Goal: Task Accomplishment & Management: Use online tool/utility

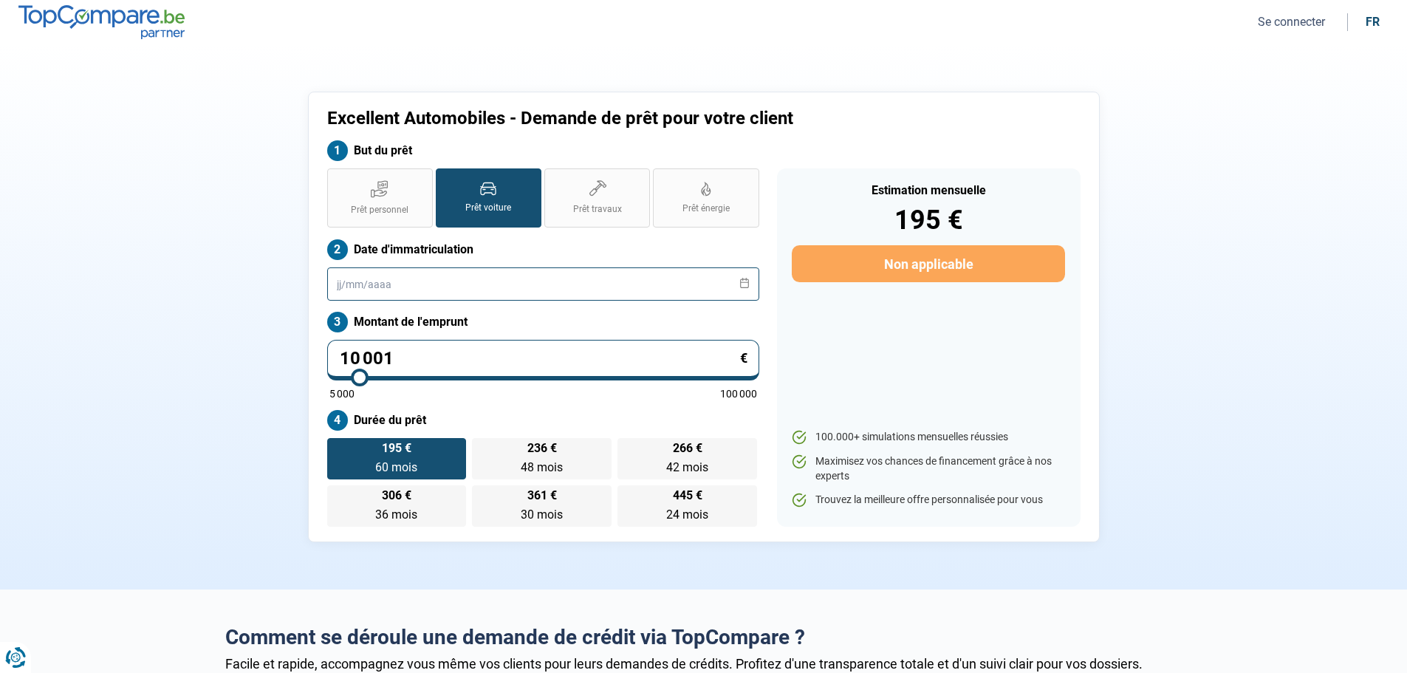
click at [399, 287] on input "text" at bounding box center [543, 283] width 432 height 33
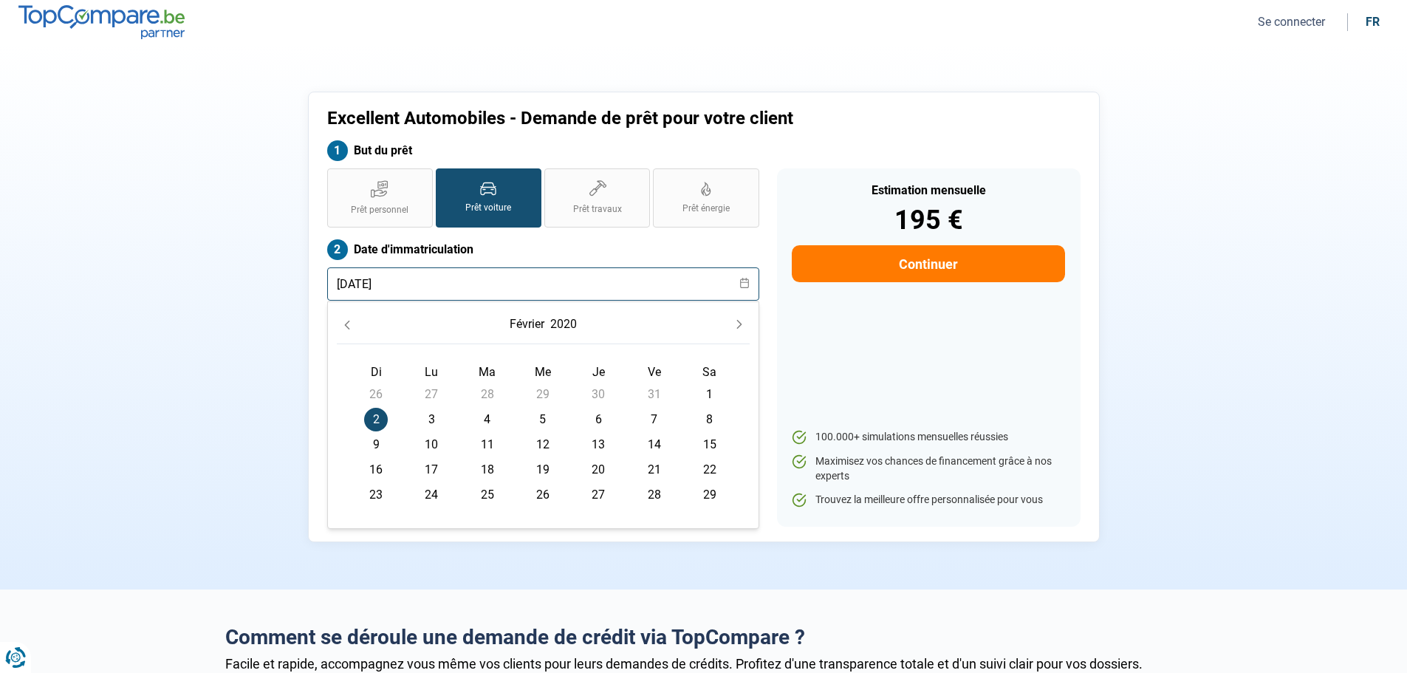
type input "[DATE]"
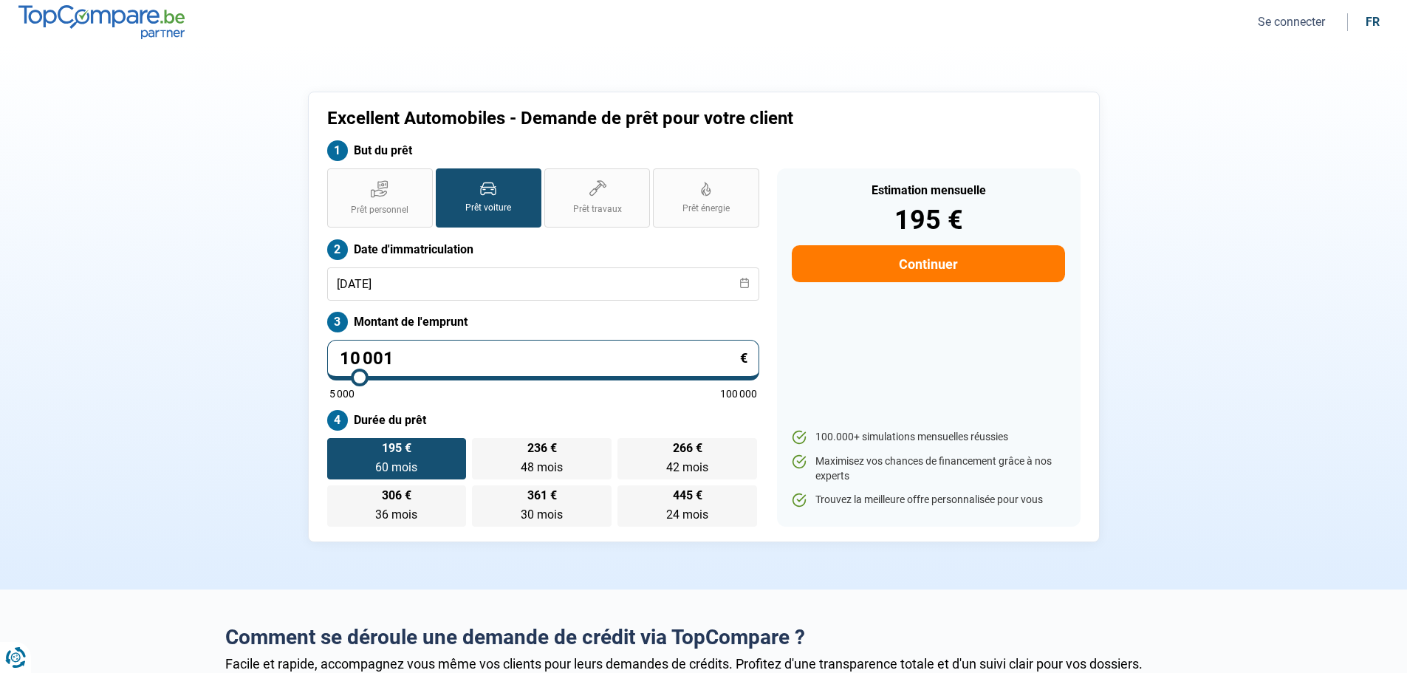
click at [881, 273] on button "Continuer" at bounding box center [928, 263] width 273 height 37
select select "32"
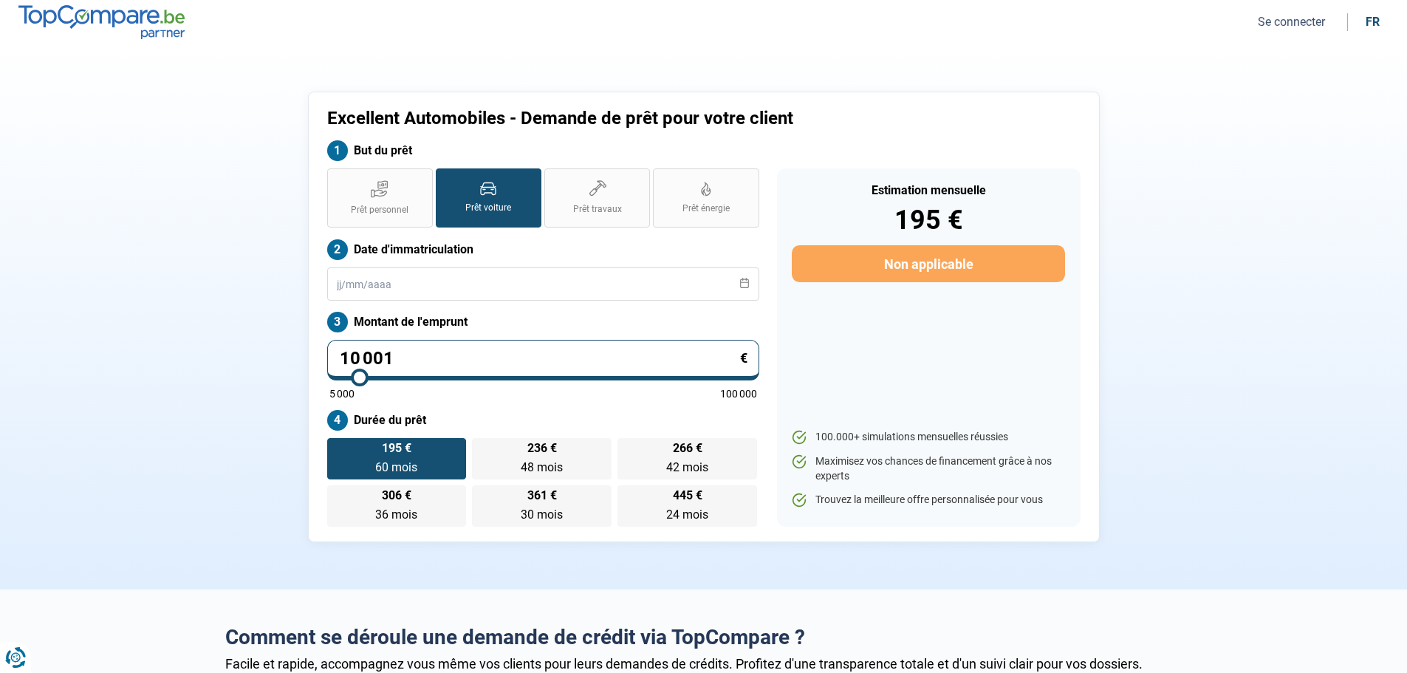
click at [390, 360] on input "10 001" at bounding box center [543, 360] width 432 height 41
type input "1 000"
type input "5000"
type input "100"
type input "5000"
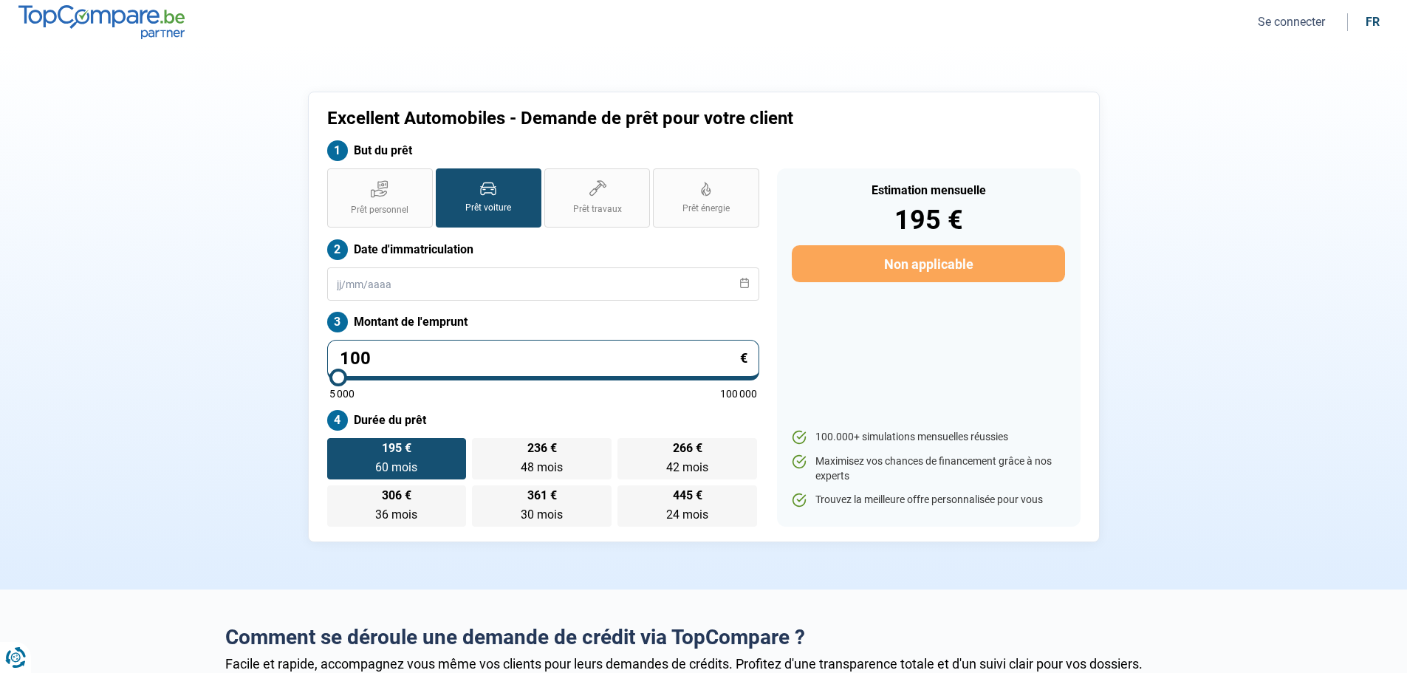
type input "10"
type input "5000"
type input "1"
type input "5000"
type input "0"
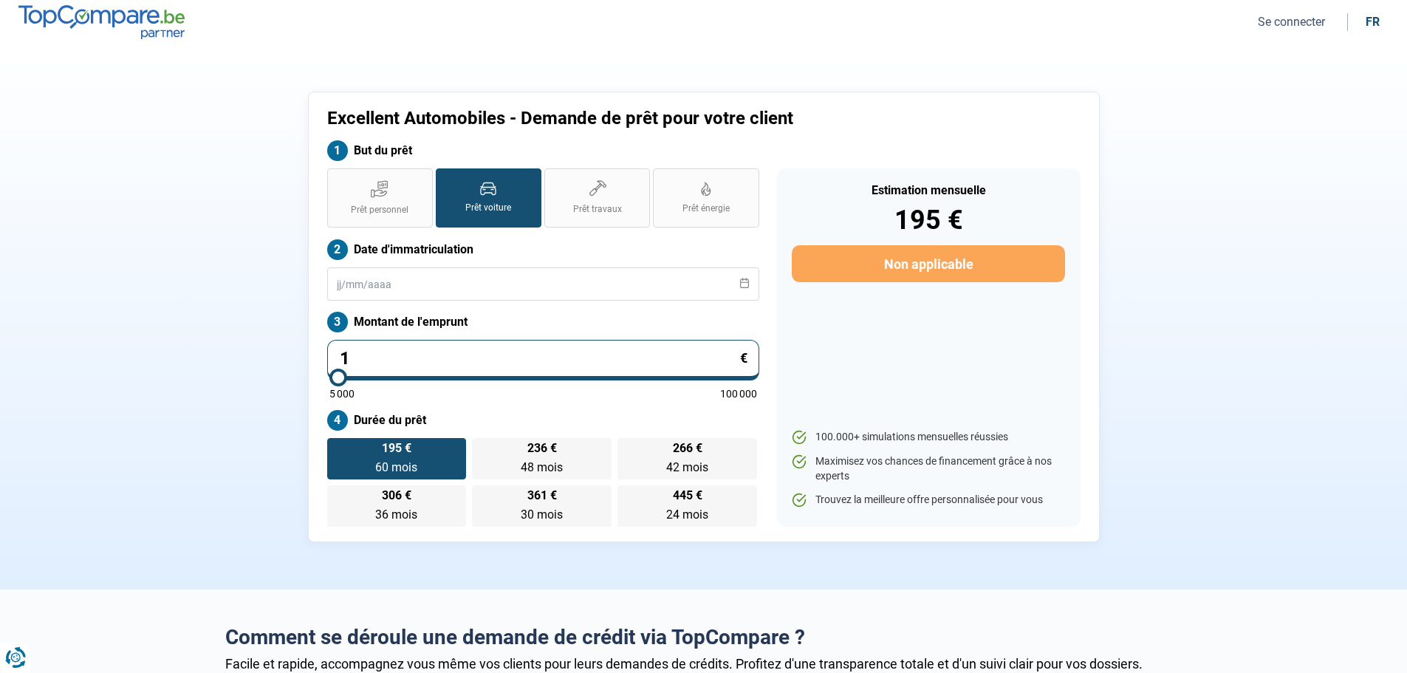
type input "5000"
type input "1"
type input "5000"
type input "12"
type input "5000"
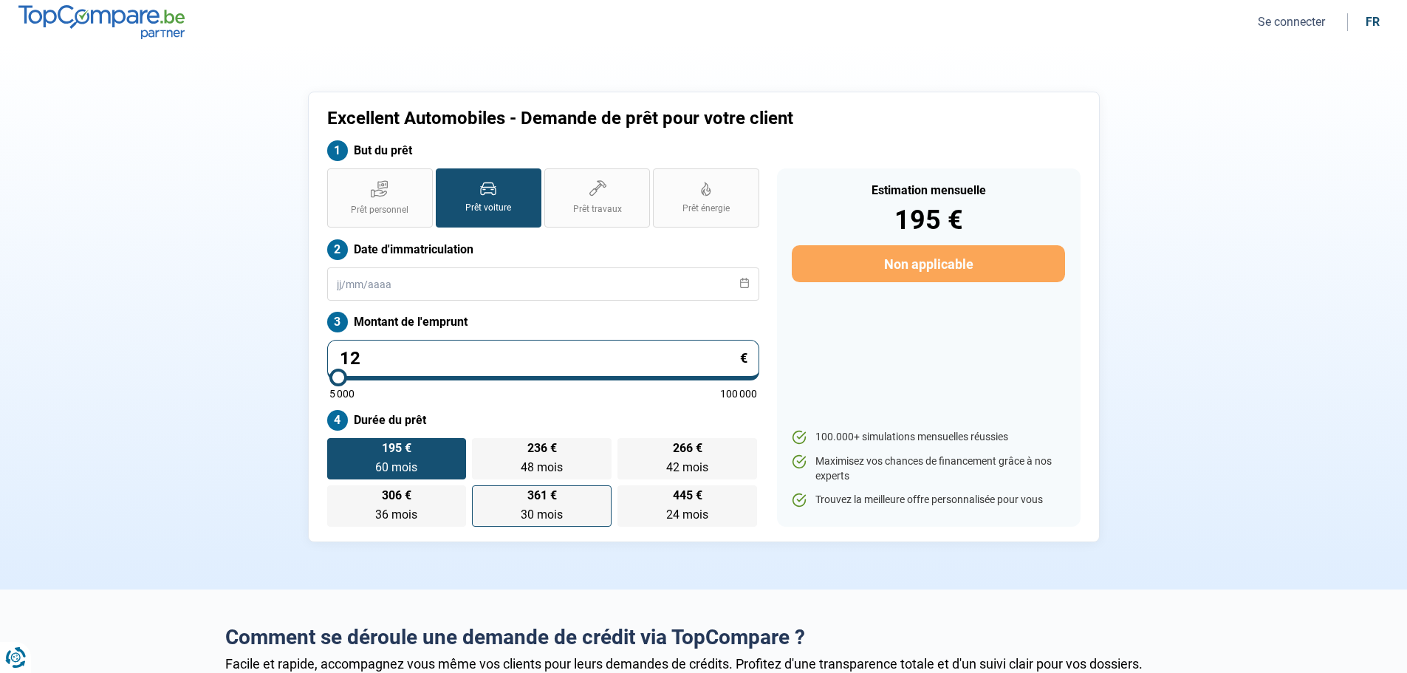
type input "120"
type input "5000"
type input "1 200"
type input "5000"
type input "12 000"
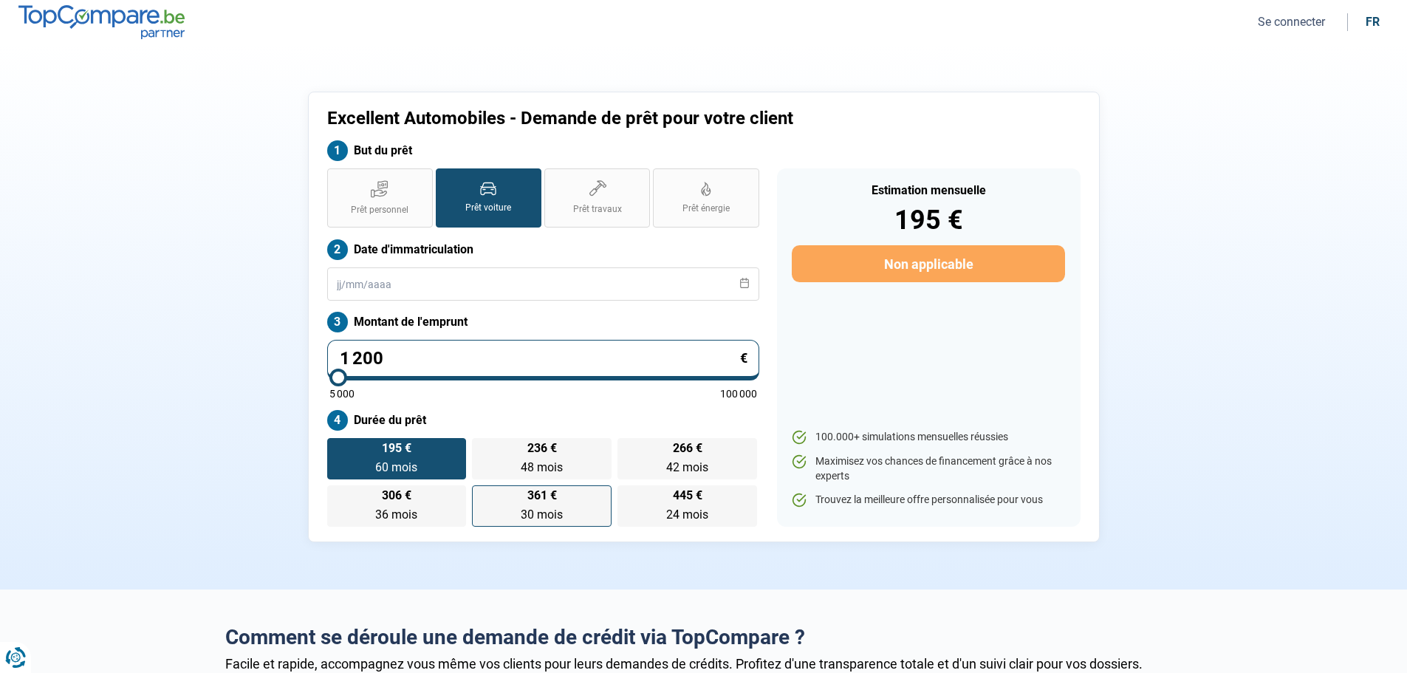
type input "12000"
type input "12 000"
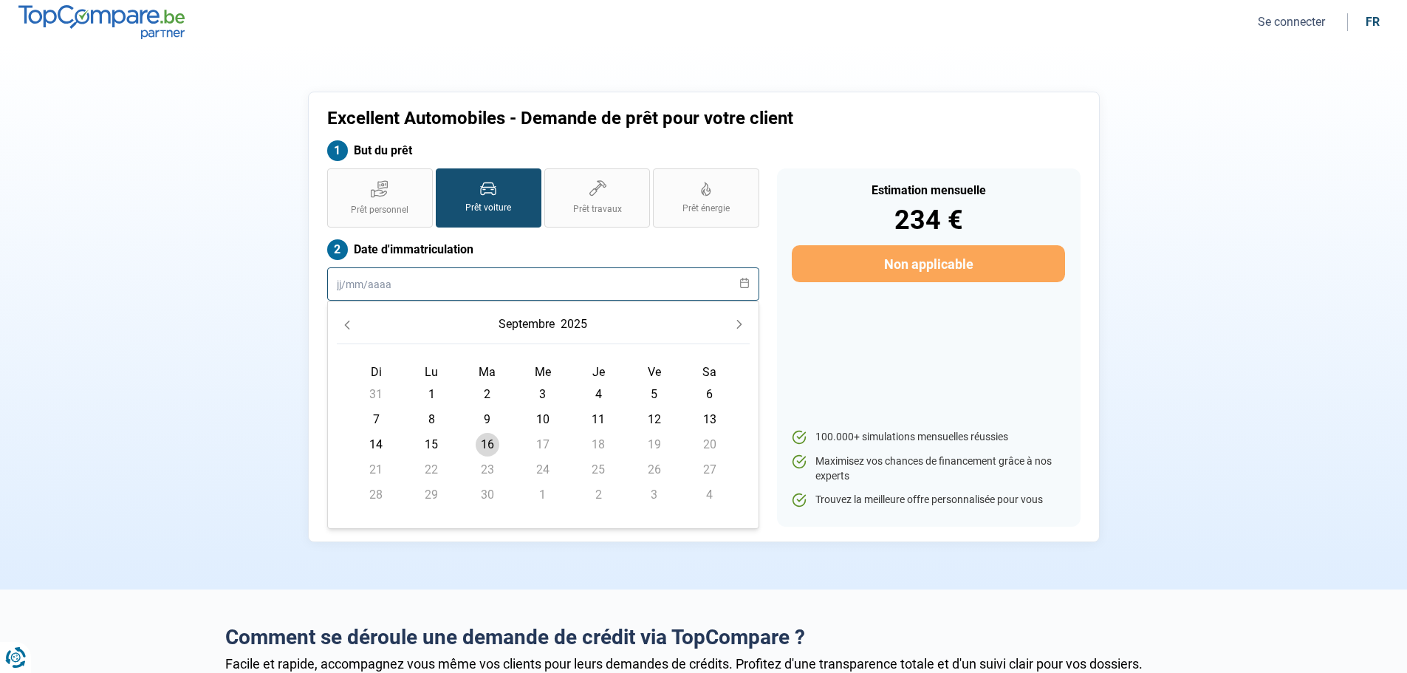
click at [354, 276] on input "text" at bounding box center [543, 283] width 432 height 33
click at [352, 282] on input "02:/02/2020" at bounding box center [543, 283] width 432 height 33
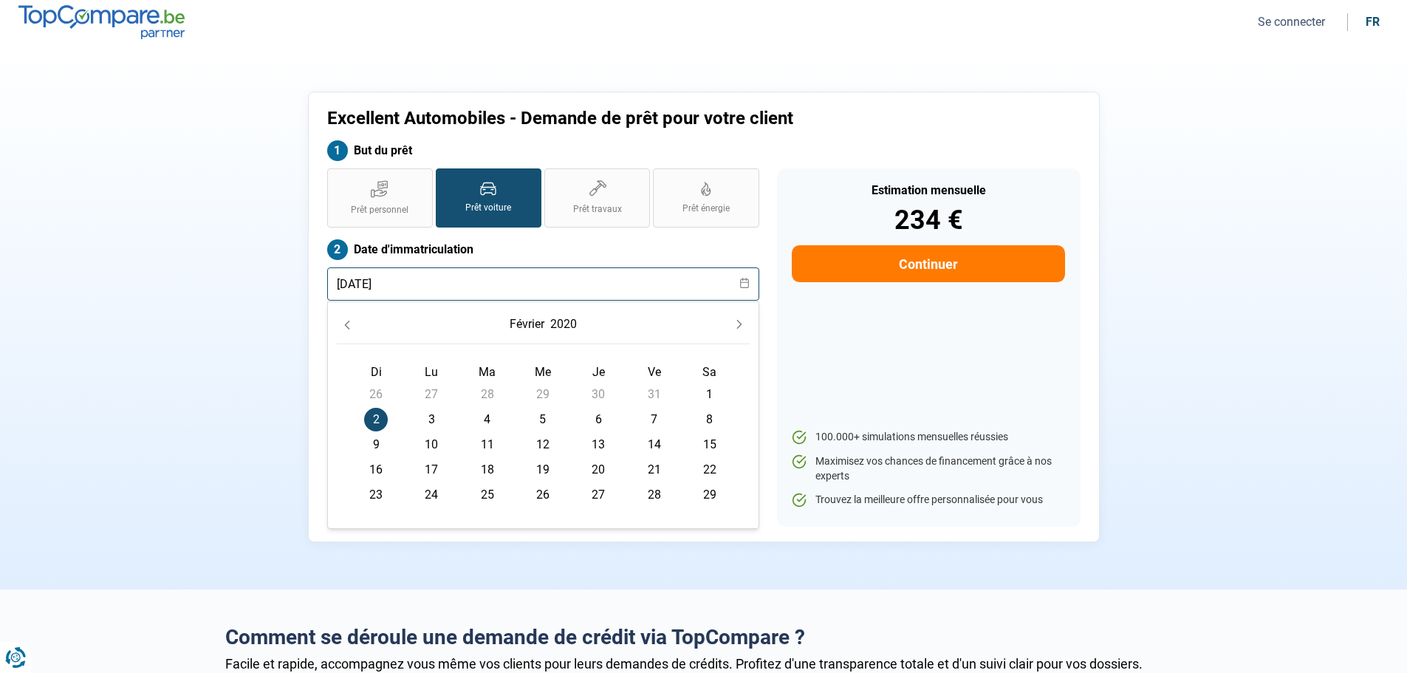
type input "[DATE]"
click at [383, 418] on span "2" at bounding box center [376, 420] width 24 height 24
